Goal: Information Seeking & Learning: Learn about a topic

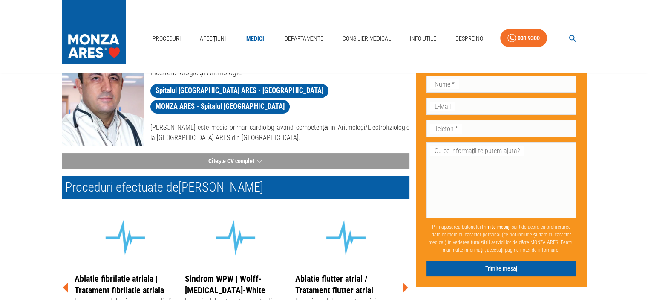
scroll to position [63, 0]
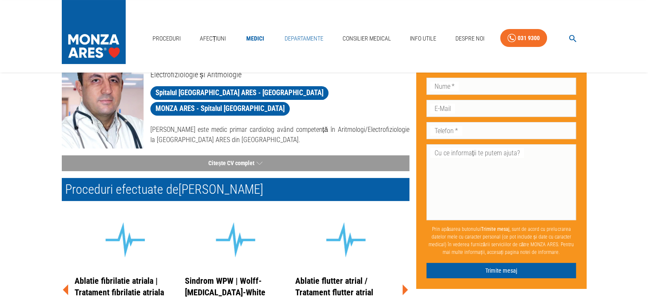
click at [310, 35] on link "Departamente" at bounding box center [304, 38] width 46 height 17
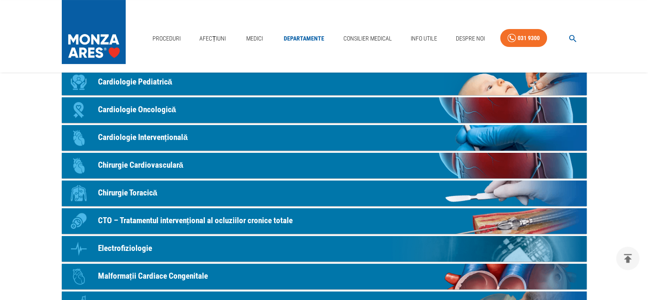
scroll to position [128, 0]
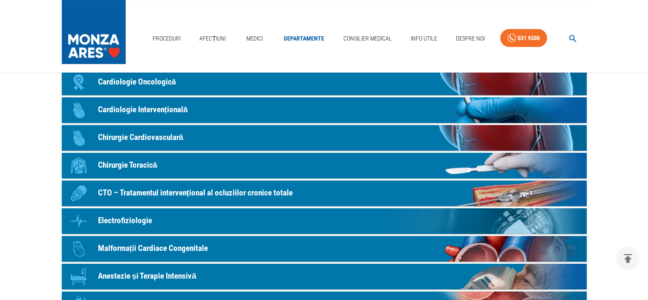
click at [154, 107] on p "Cardiologie Intervențională" at bounding box center [143, 110] width 90 height 12
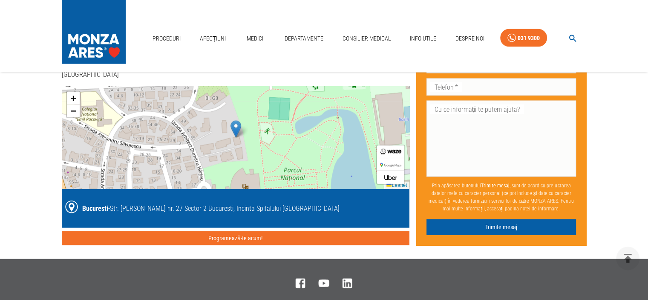
scroll to position [1985, 0]
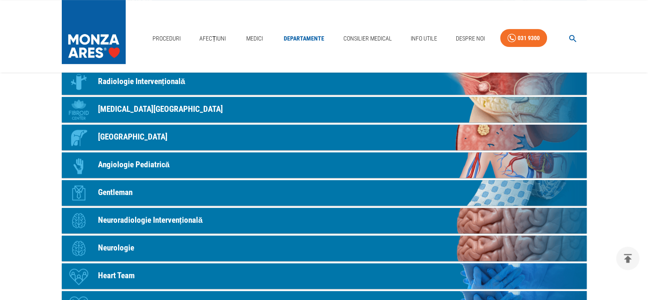
scroll to position [383, 0]
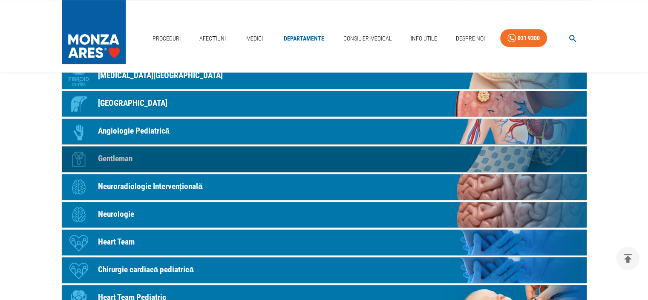
click at [118, 159] on p "Gentleman" at bounding box center [115, 159] width 35 height 12
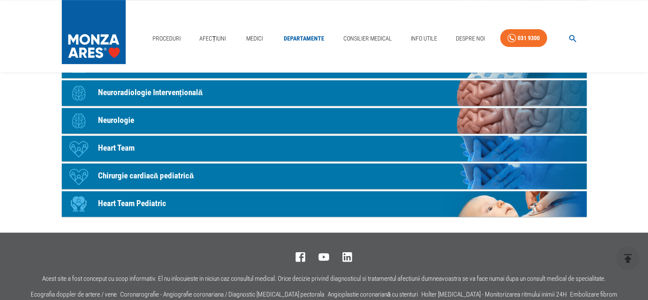
scroll to position [511, 0]
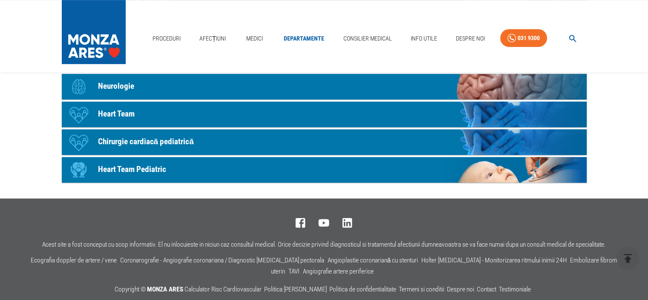
click at [126, 114] on p "Heart Team" at bounding box center [116, 114] width 37 height 12
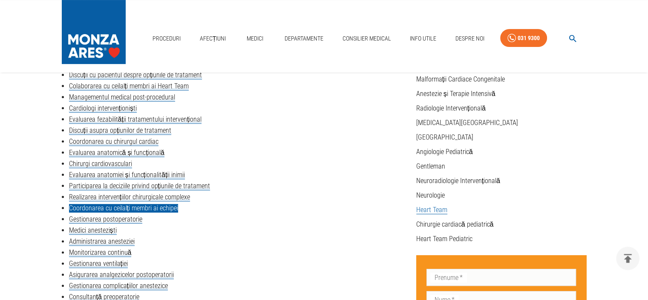
scroll to position [213, 0]
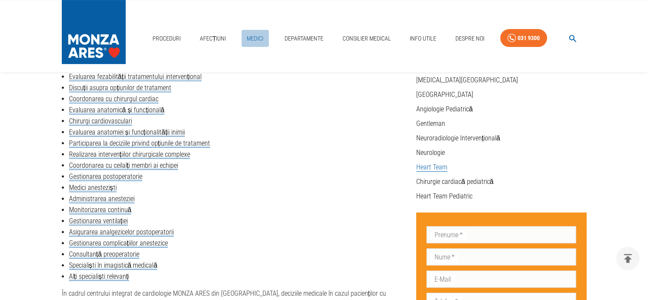
click at [256, 37] on link "Medici" at bounding box center [255, 38] width 27 height 17
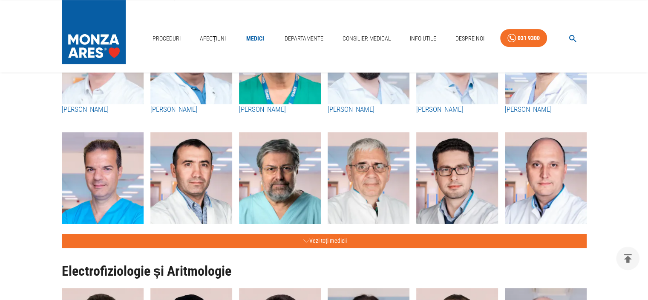
scroll to position [383, 0]
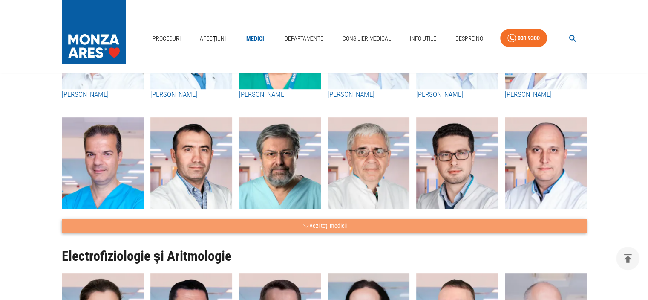
click at [331, 226] on button "Vezi toți medicii" at bounding box center [324, 226] width 525 height 14
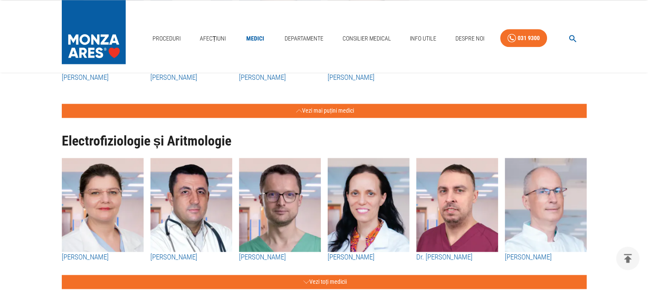
scroll to position [1150, 0]
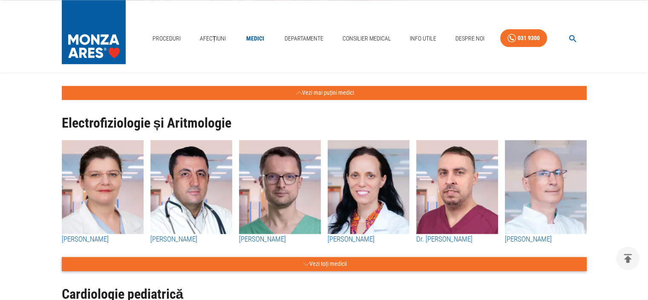
click at [339, 265] on button "Vezi toți medicii" at bounding box center [324, 263] width 525 height 14
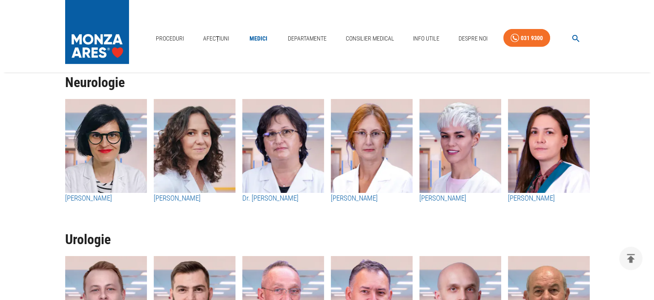
scroll to position [2556, 0]
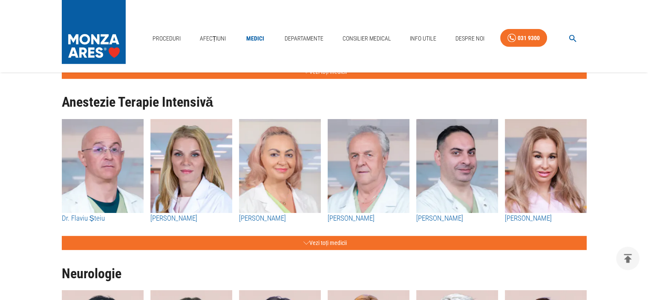
click at [572, 36] on icon "button" at bounding box center [573, 39] width 10 height 10
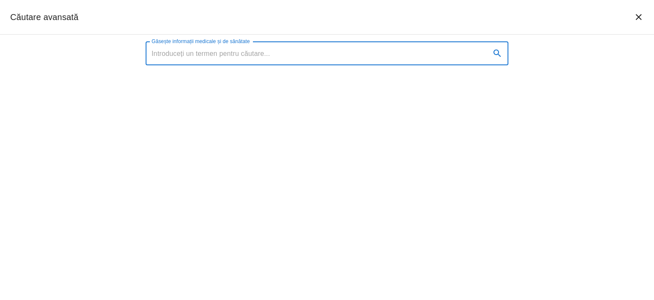
click at [265, 57] on input "Găsește informații medicale și de sănătate" at bounding box center [315, 53] width 338 height 24
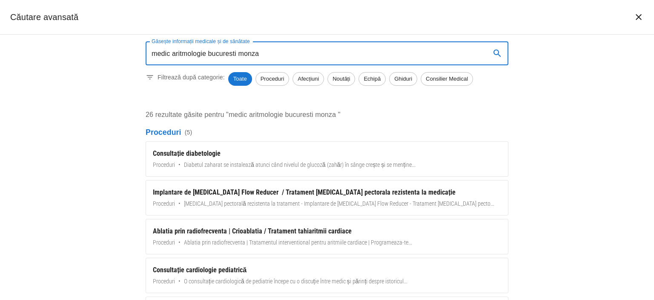
drag, startPoint x: 252, startPoint y: 49, endPoint x: 302, endPoint y: 51, distance: 50.3
click at [302, 51] on input "medic aritmologie bucuresti monza" at bounding box center [315, 53] width 338 height 24
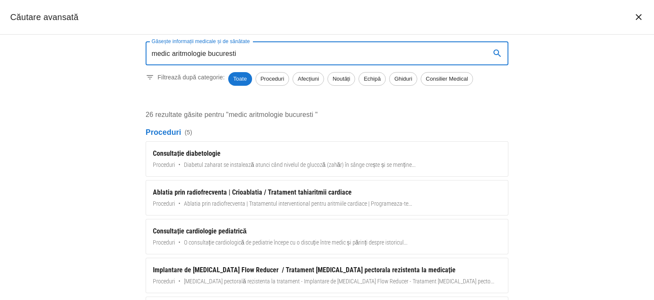
type input "medic aritmologie bucuresti"
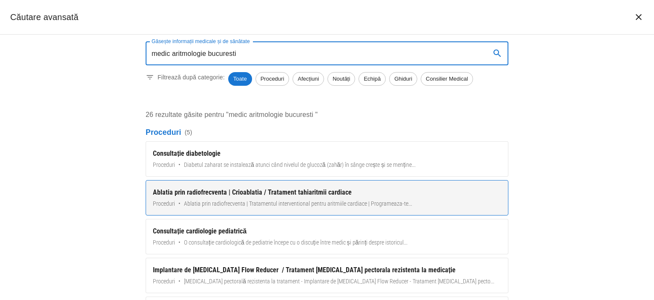
click at [272, 192] on div "Ablatia prin radiofrecventa | Crioablatia / Tratament tahiaritmii cardiace" at bounding box center [327, 192] width 349 height 10
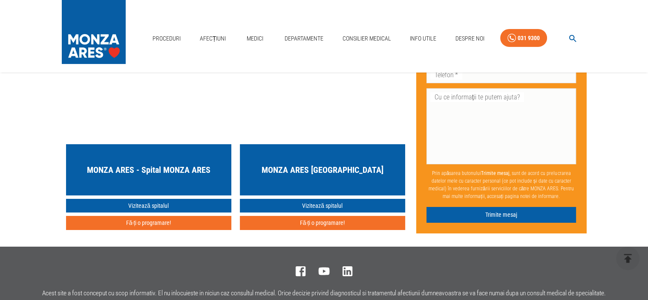
scroll to position [2940, 0]
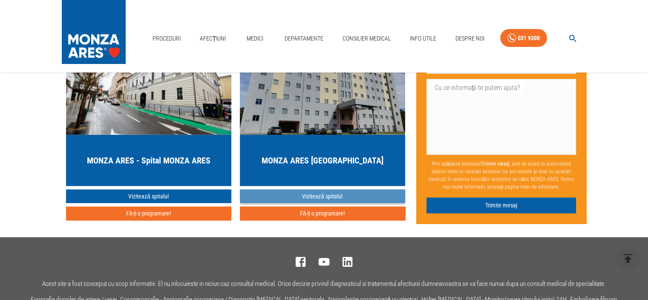
click at [322, 194] on link "Vizitează spitalul" at bounding box center [322, 196] width 165 height 14
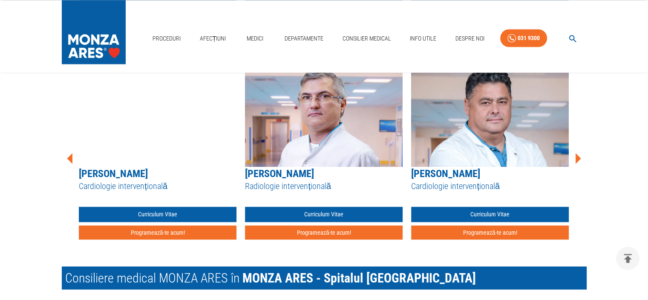
scroll to position [1406, 0]
